Goal: Task Accomplishment & Management: Use online tool/utility

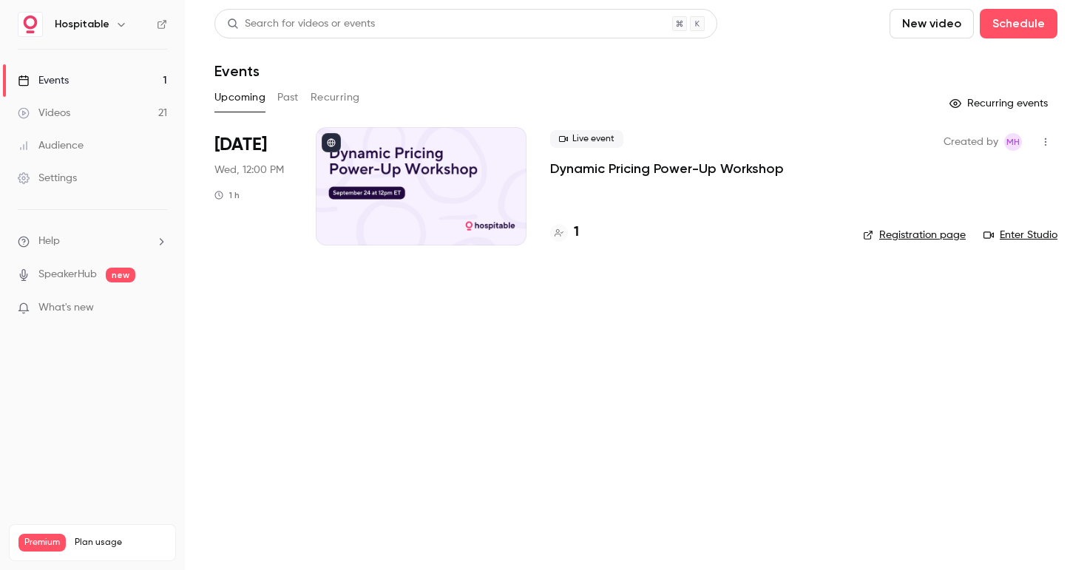
click at [644, 161] on p "Dynamic Pricing Power-Up Workshop" at bounding box center [667, 169] width 234 height 18
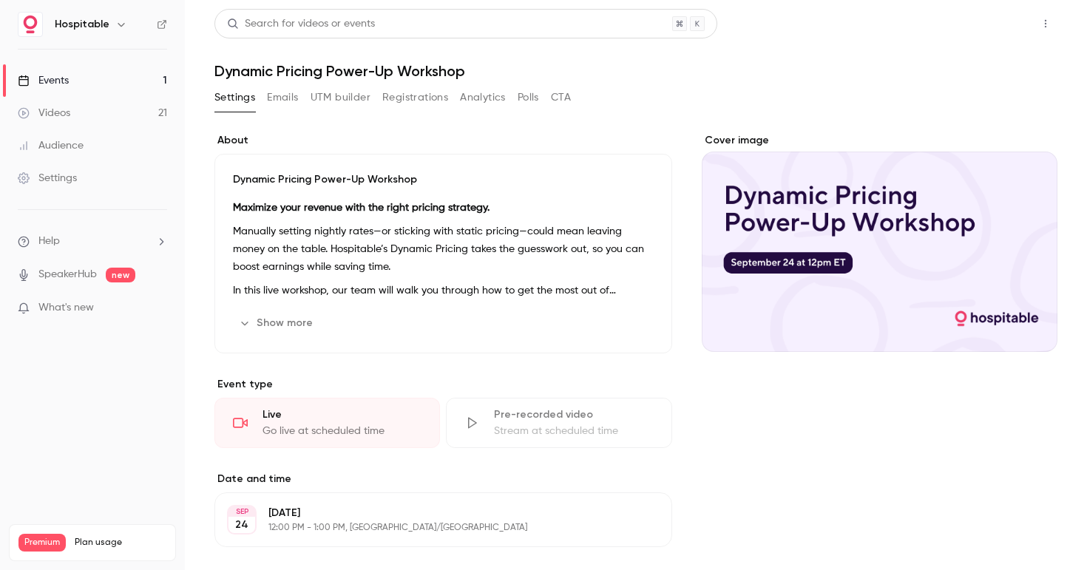
click at [1004, 26] on button "Share" at bounding box center [993, 24] width 58 height 30
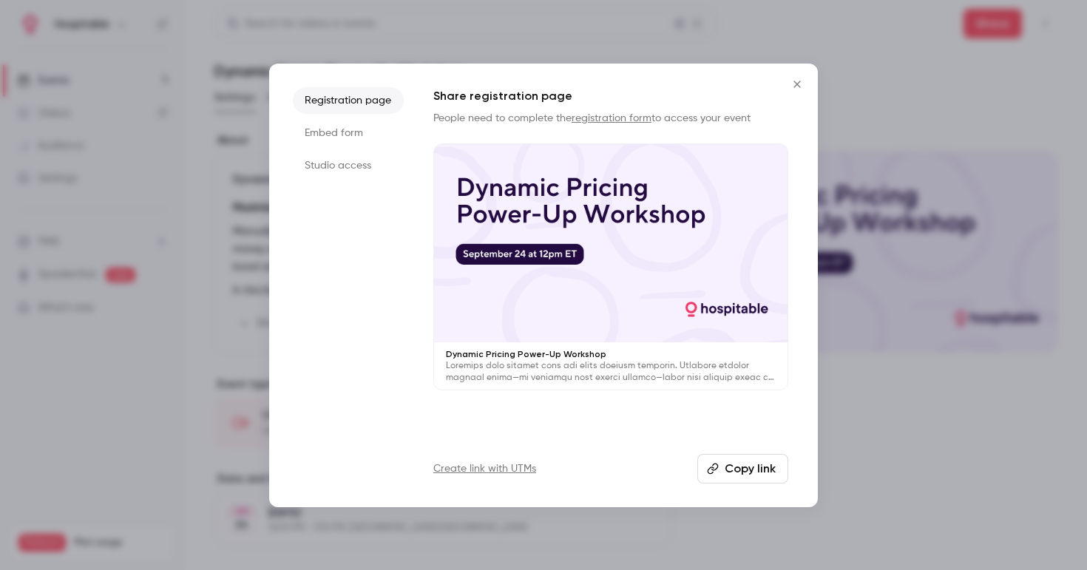
click at [495, 462] on link "Create link with UTMs" at bounding box center [485, 469] width 103 height 15
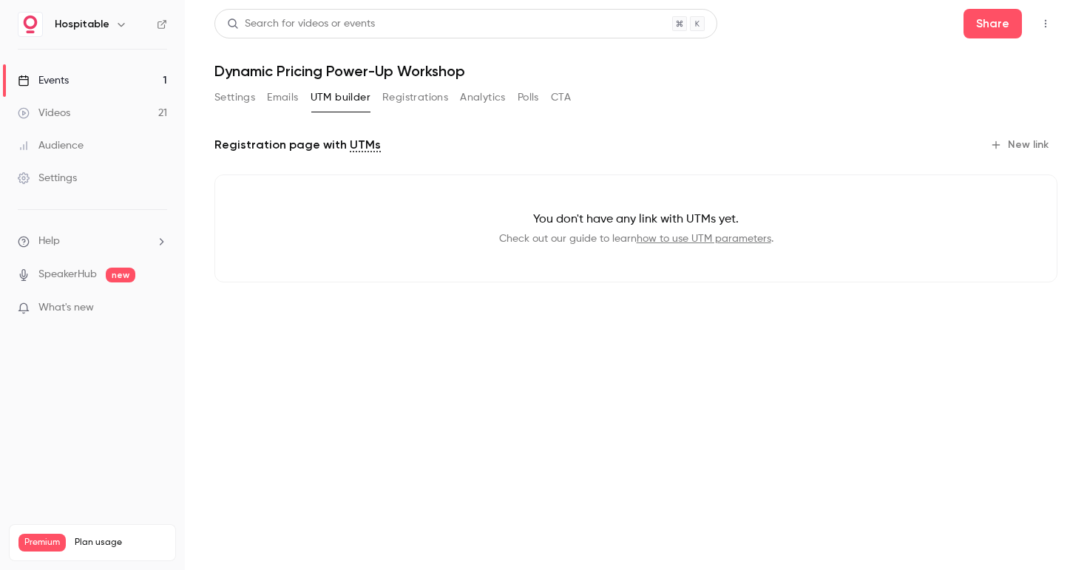
click at [1023, 138] on button "New link" at bounding box center [1021, 145] width 73 height 24
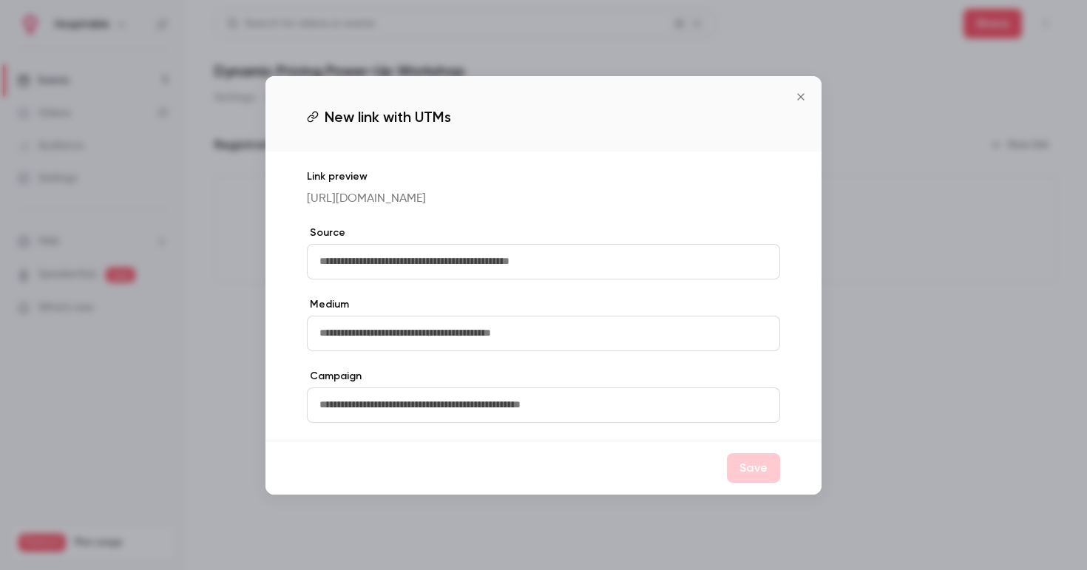
click at [498, 269] on input "text" at bounding box center [543, 262] width 473 height 36
type input "********"
drag, startPoint x: 778, startPoint y: 493, endPoint x: 767, endPoint y: 484, distance: 14.7
click at [778, 493] on div "Save" at bounding box center [544, 468] width 556 height 54
click at [767, 483] on button "Save" at bounding box center [753, 468] width 53 height 30
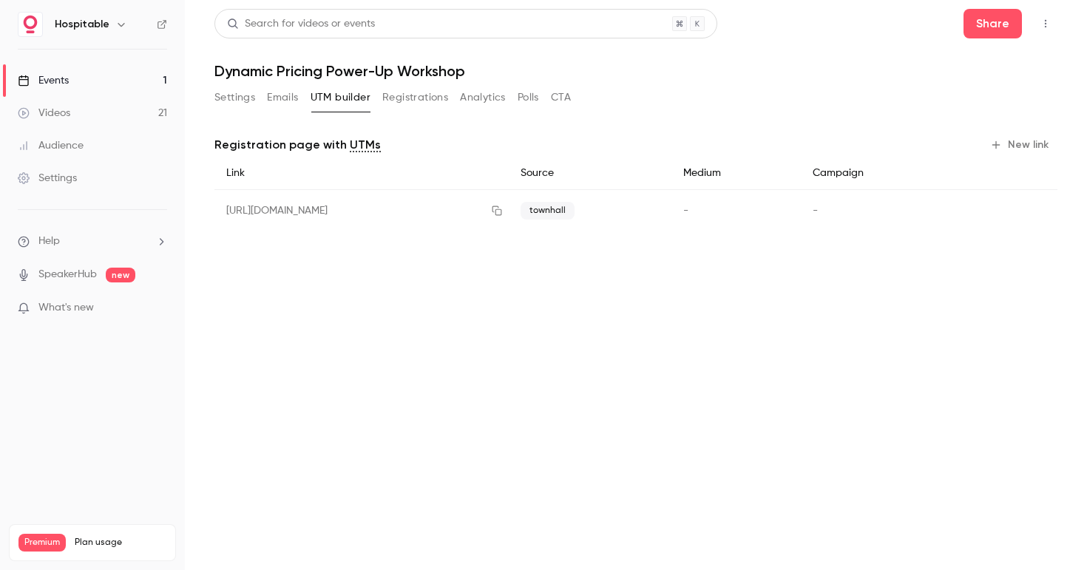
click at [1029, 142] on button "New link" at bounding box center [1021, 145] width 73 height 24
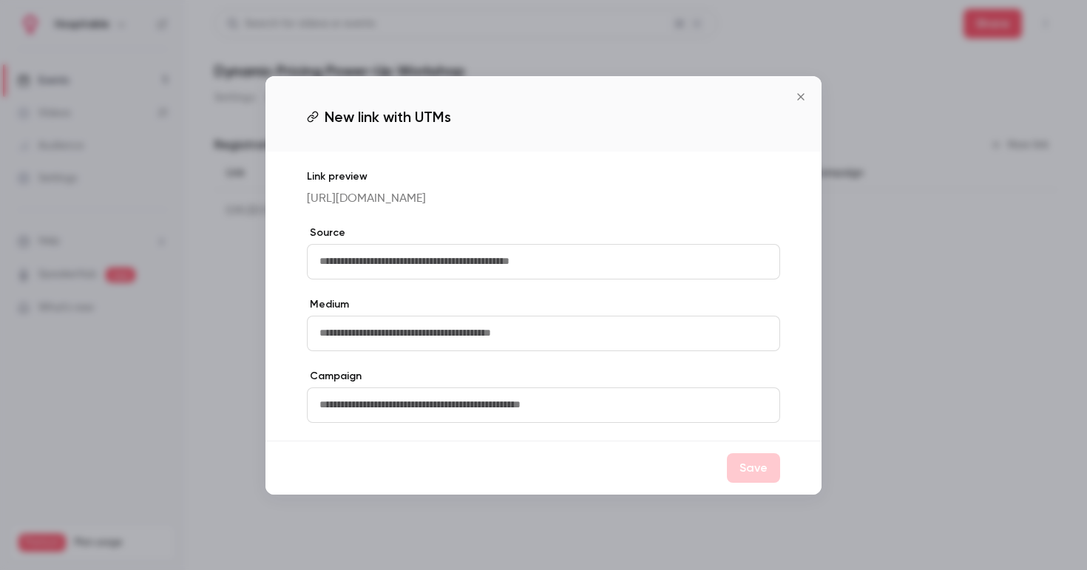
click at [542, 263] on input "text" at bounding box center [543, 262] width 473 height 36
type input "****"
click at [751, 470] on button "Save" at bounding box center [753, 468] width 53 height 30
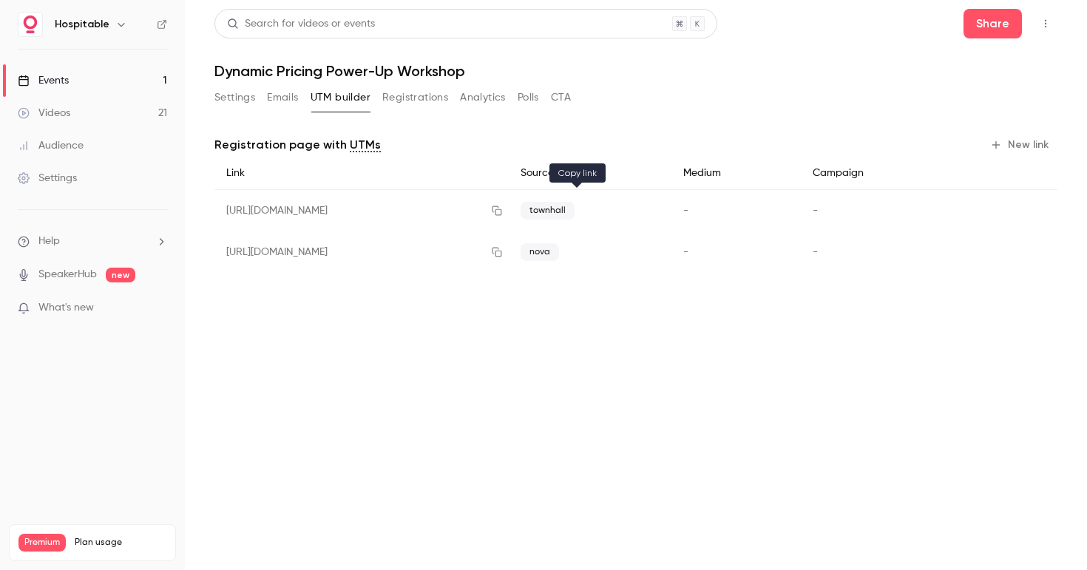
click at [503, 213] on icon "button" at bounding box center [497, 211] width 12 height 10
